Goal: Find specific page/section: Find specific page/section

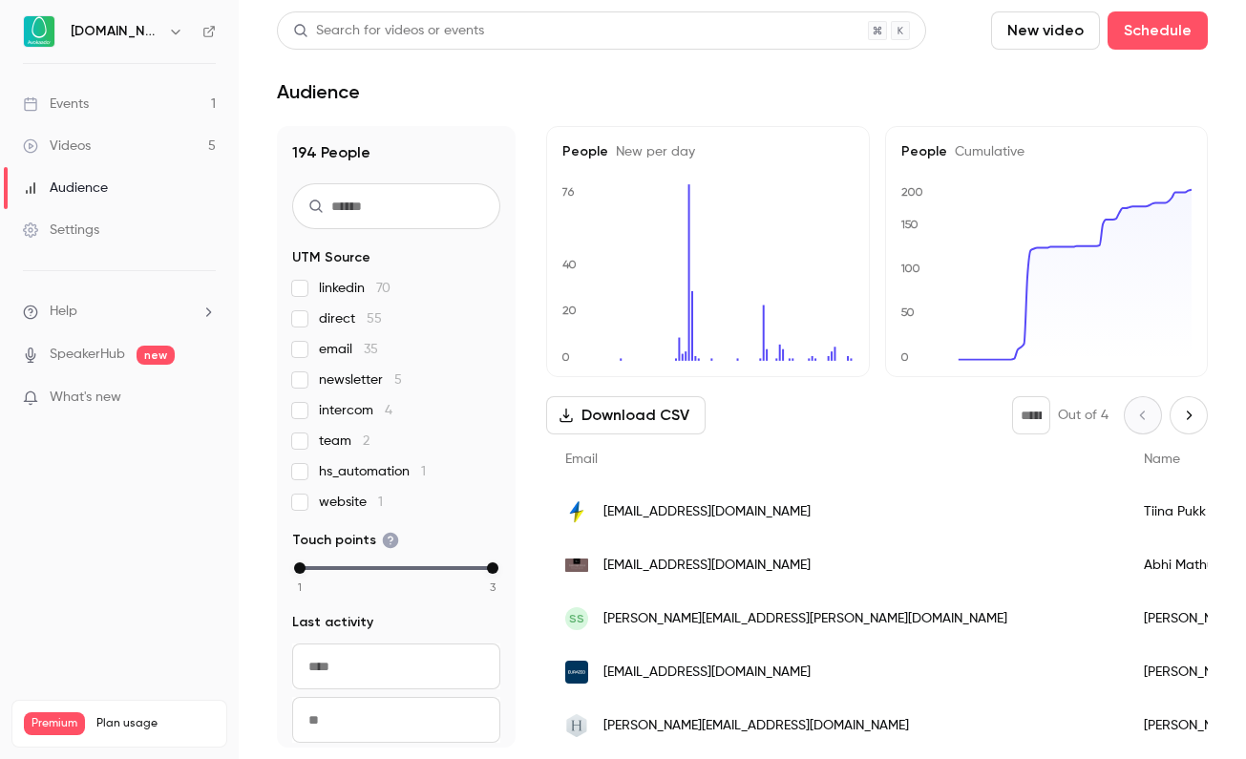
click at [167, 108] on link "Events 1" at bounding box center [119, 104] width 239 height 42
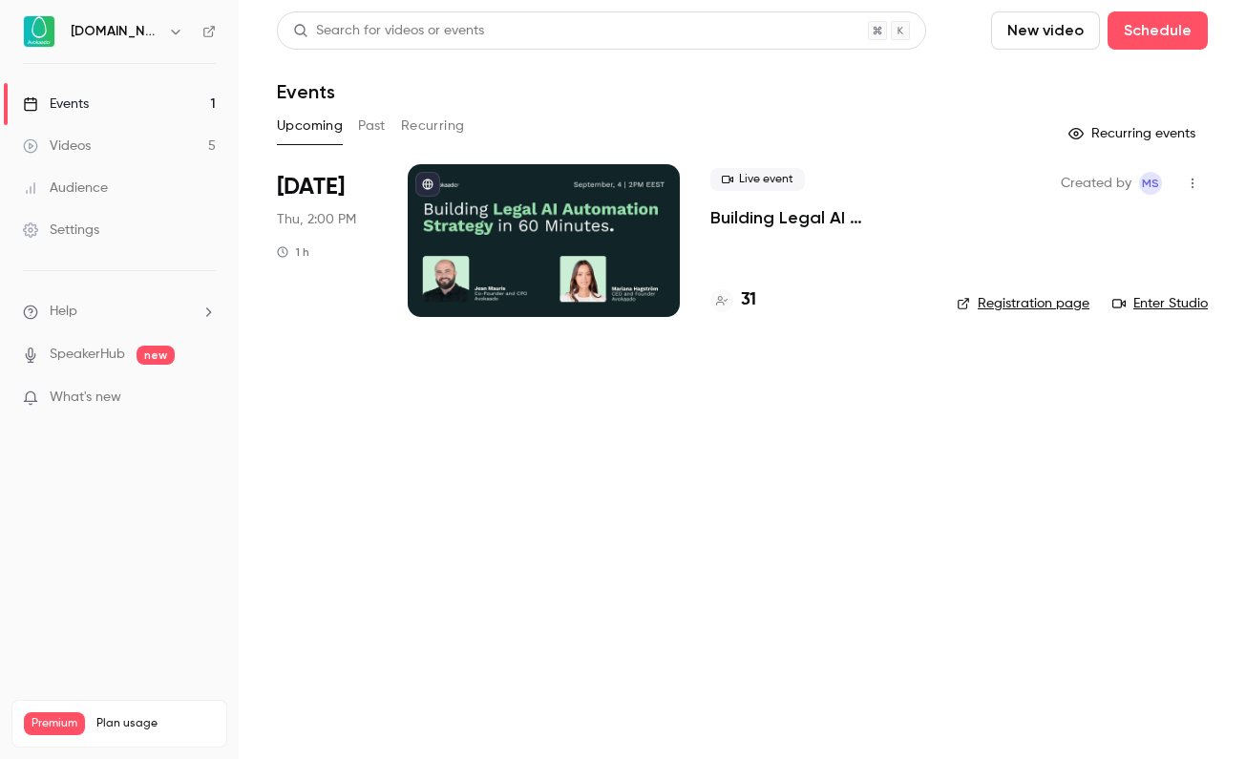
click at [756, 300] on h4 "31" at bounding box center [748, 301] width 15 height 26
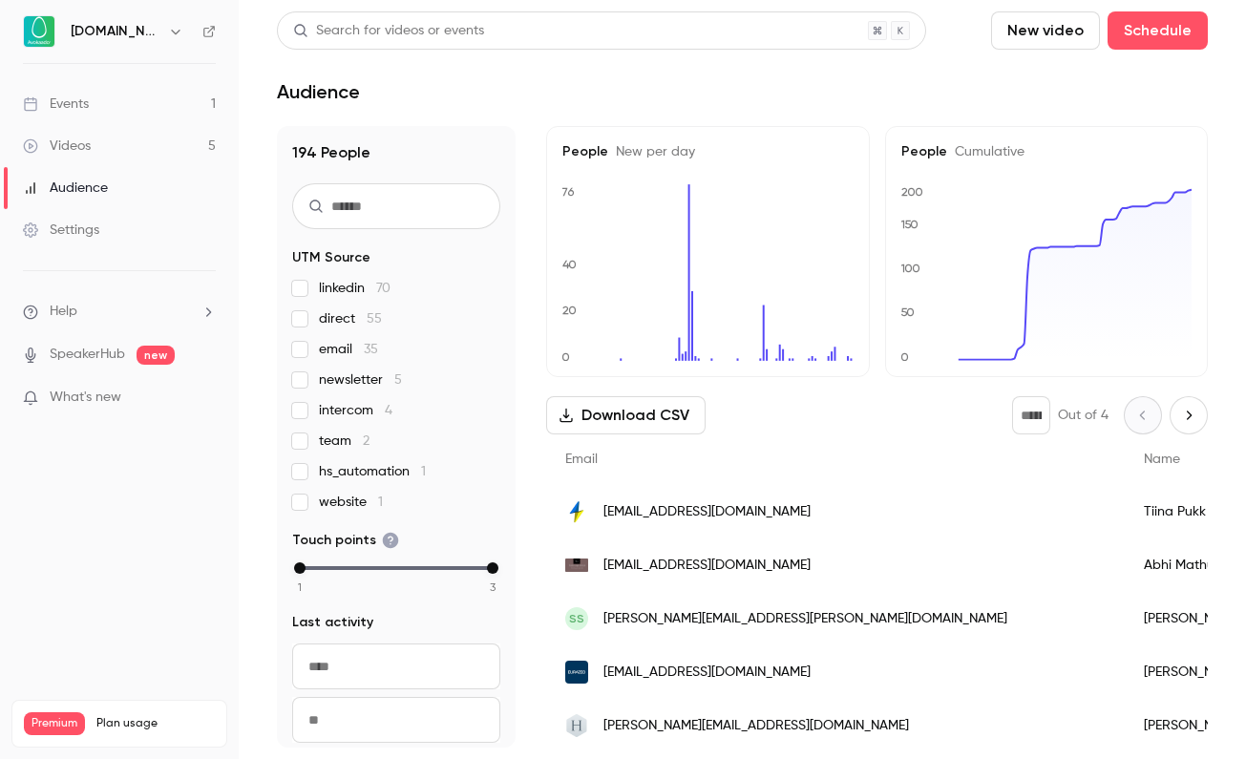
click at [124, 116] on link "Events 1" at bounding box center [119, 104] width 239 height 42
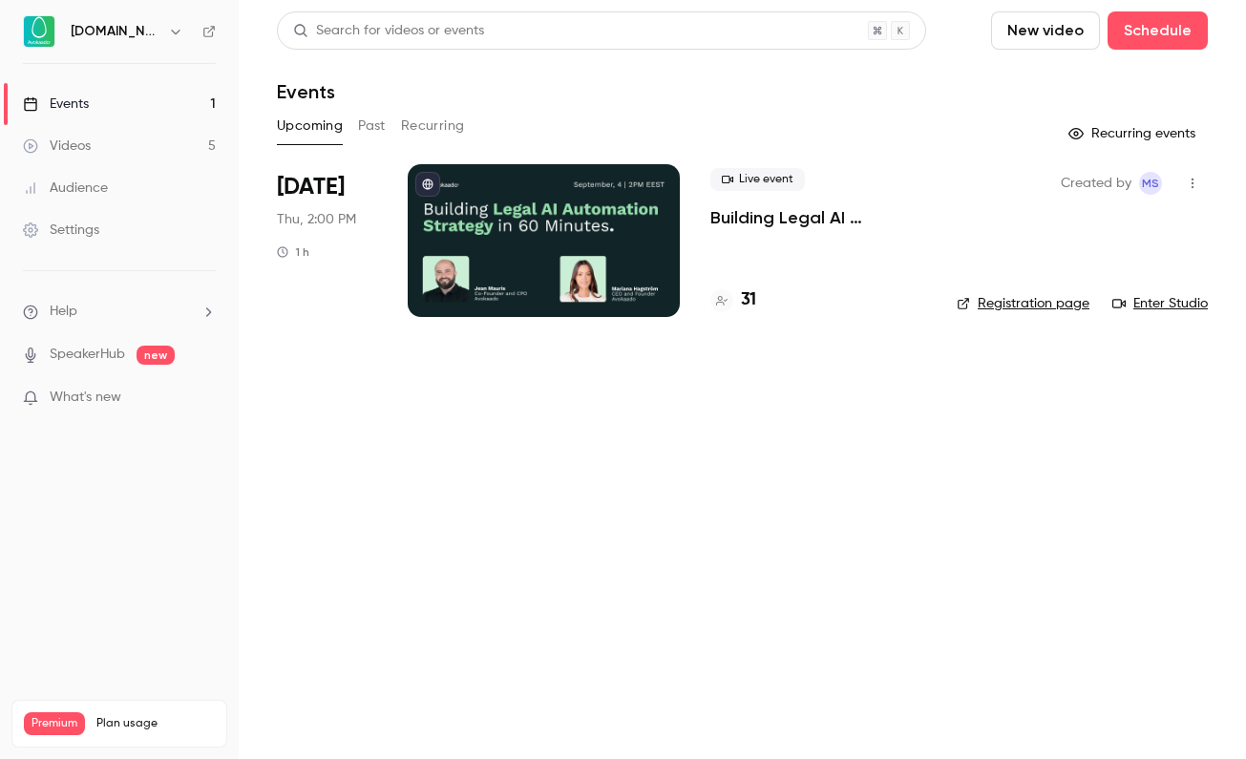
click at [752, 303] on h4 "31" at bounding box center [748, 301] width 15 height 26
